Goal: Task Accomplishment & Management: Use online tool/utility

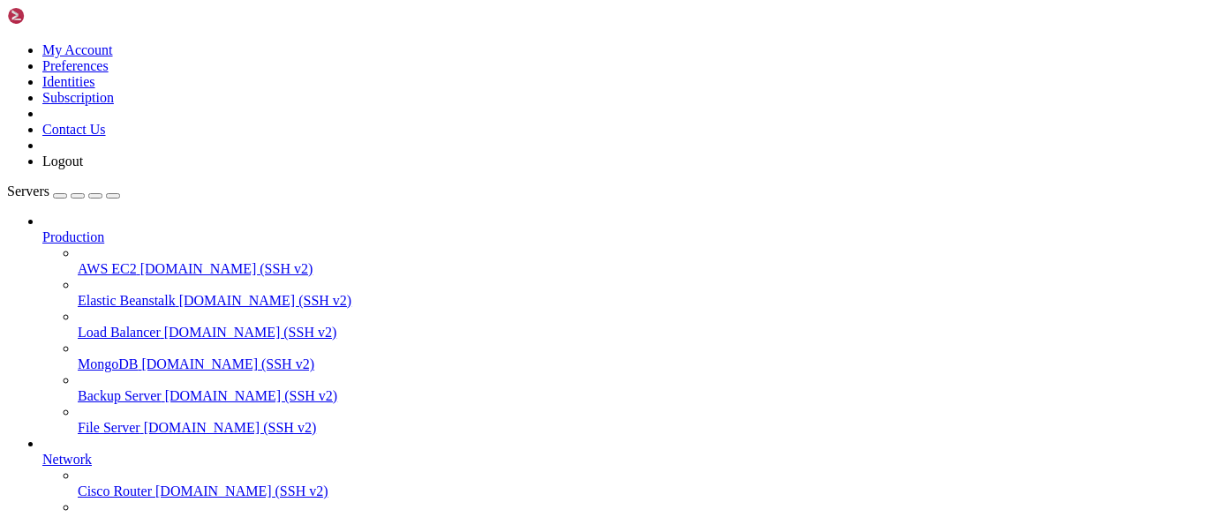
scroll to position [242, 0]
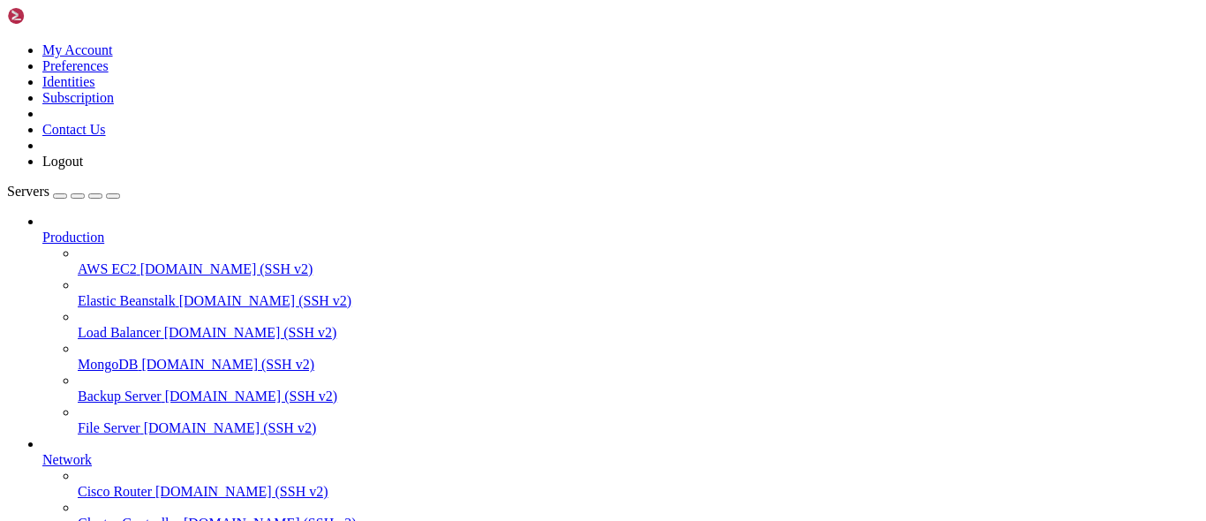
scroll to position [509, 0]
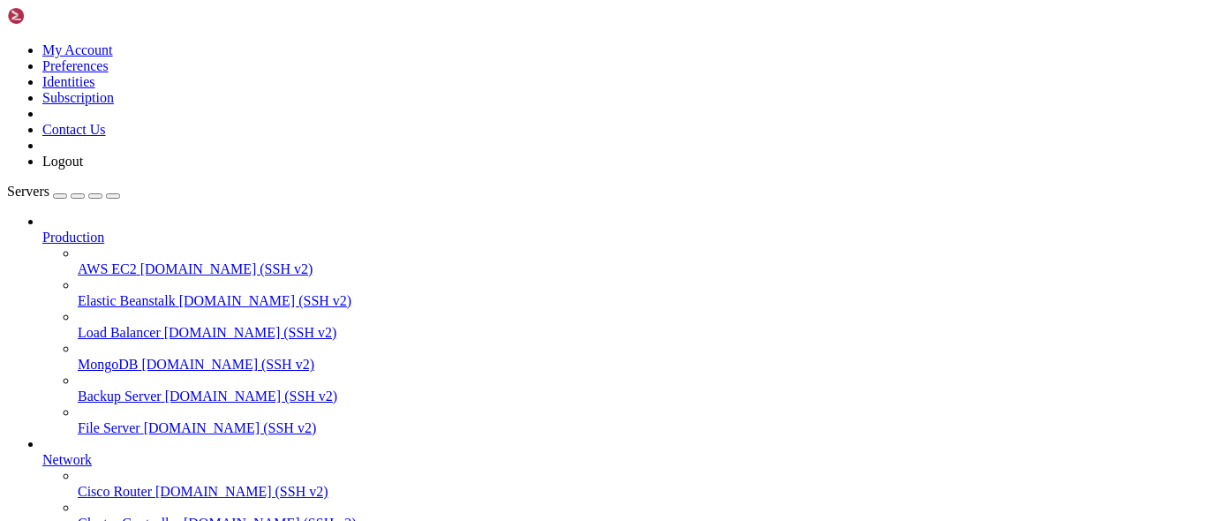
copy x-row "3a75d6117993"
copy span "ae06dc936b25"
